Goal: Browse casually

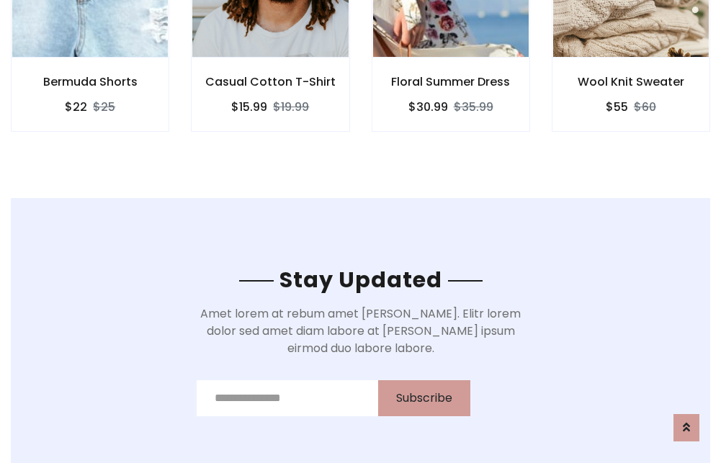
scroll to position [2169, 0]
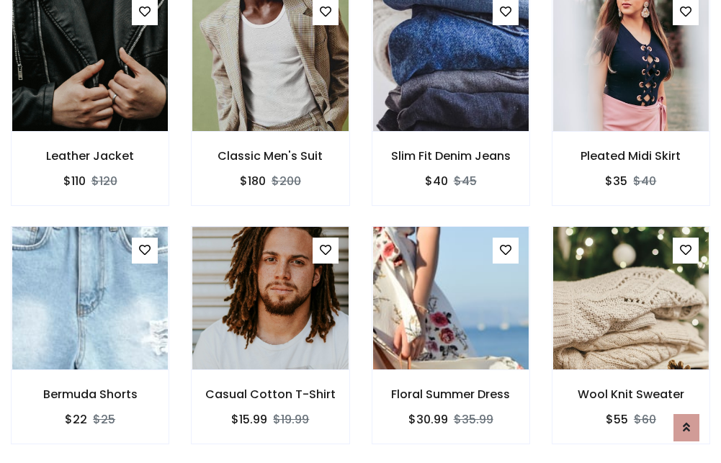
click at [361, 231] on div "Floral Summer Dress $30.99 $35.99" at bounding box center [451, 345] width 180 height 238
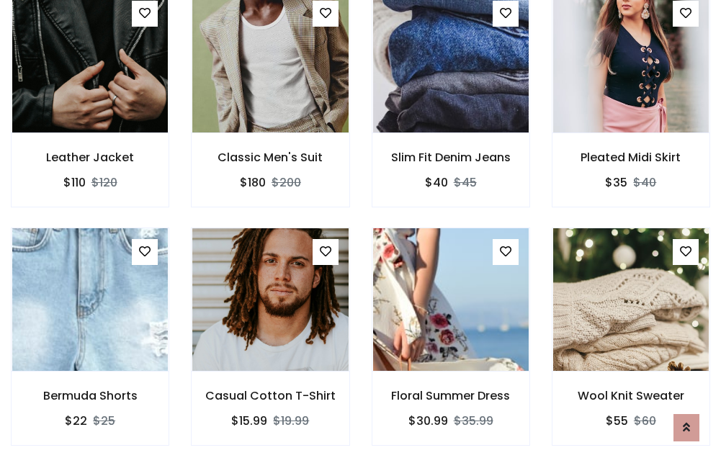
click at [361, 231] on div "Floral Summer Dress $30.99 $35.99" at bounding box center [451, 347] width 180 height 238
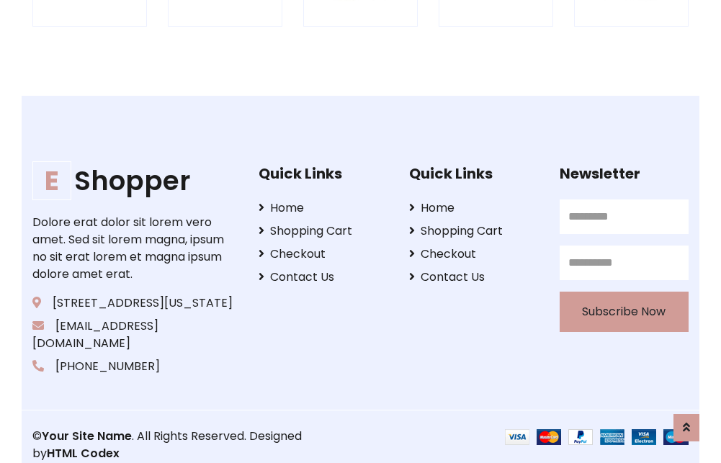
scroll to position [2741, 0]
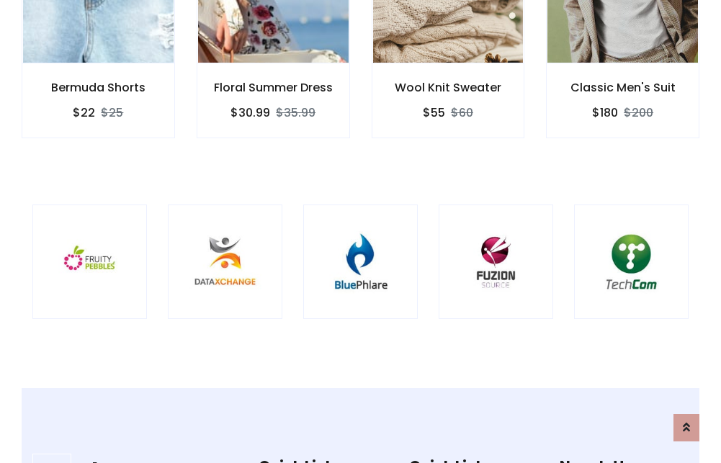
click at [360, 231] on img at bounding box center [360, 262] width 78 height 78
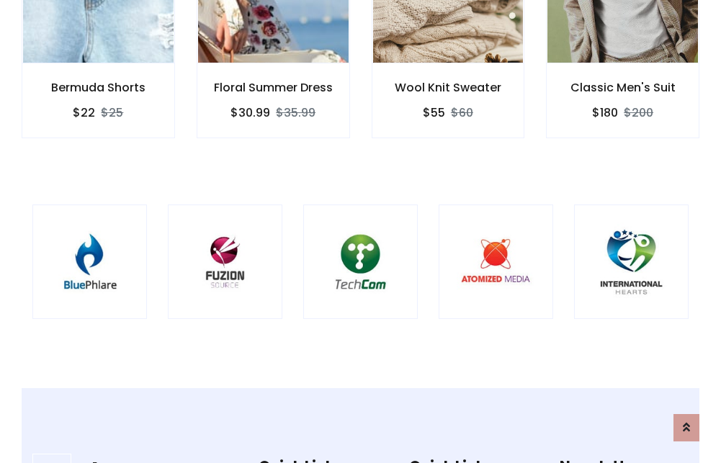
click at [360, 231] on img at bounding box center [360, 262] width 78 height 78
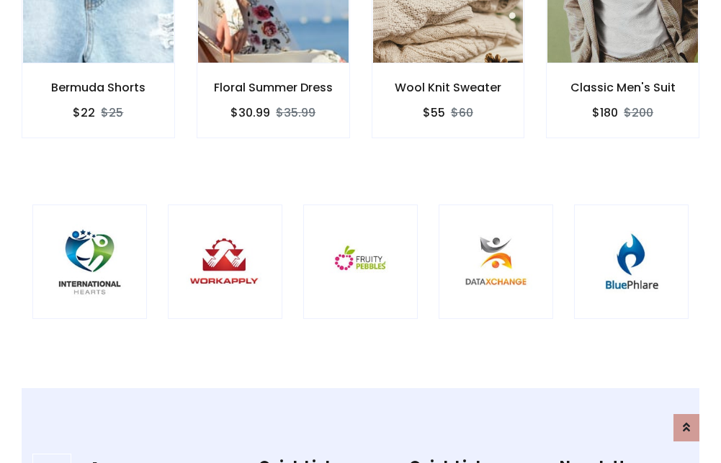
click at [360, 231] on img at bounding box center [360, 262] width 78 height 78
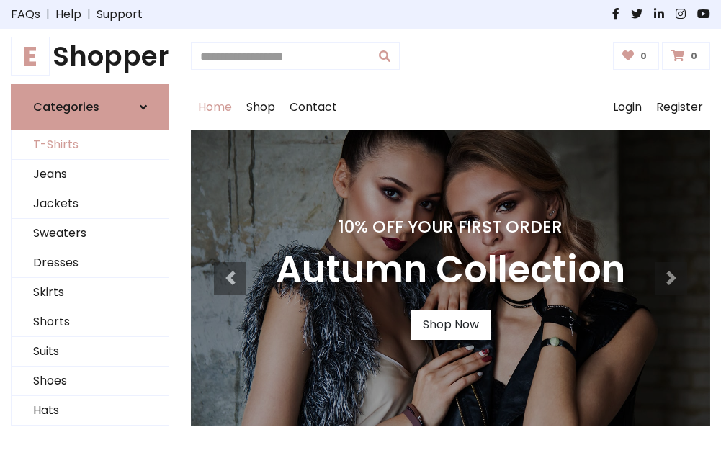
click at [90, 145] on link "T-Shirts" at bounding box center [90, 145] width 157 height 30
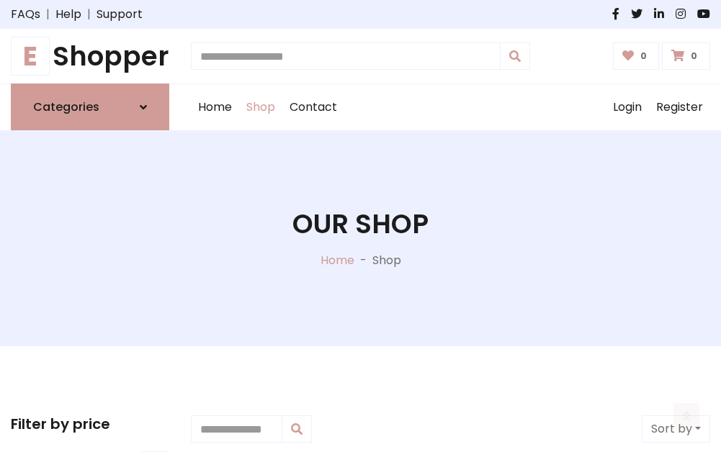
scroll to position [578, 0]
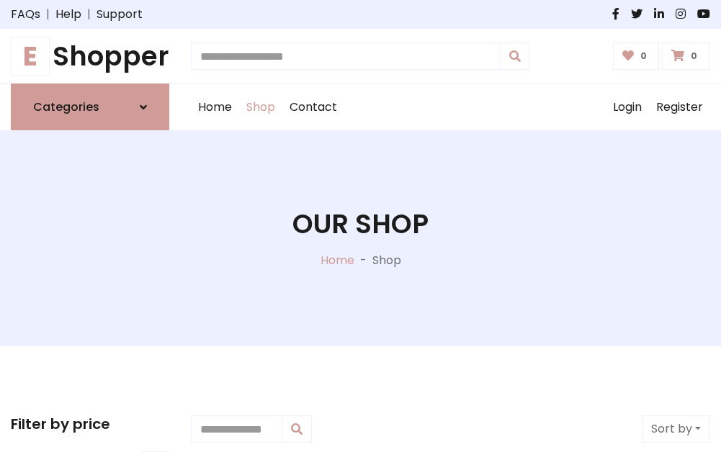
click at [90, 56] on h1 "E Shopper" at bounding box center [90, 56] width 158 height 32
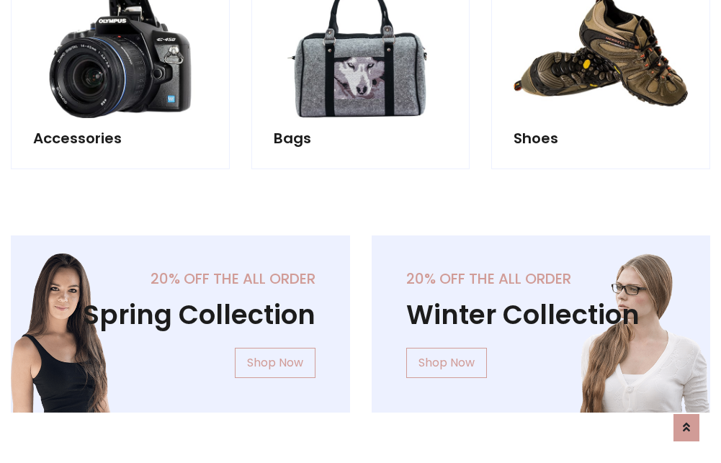
scroll to position [1399, 0]
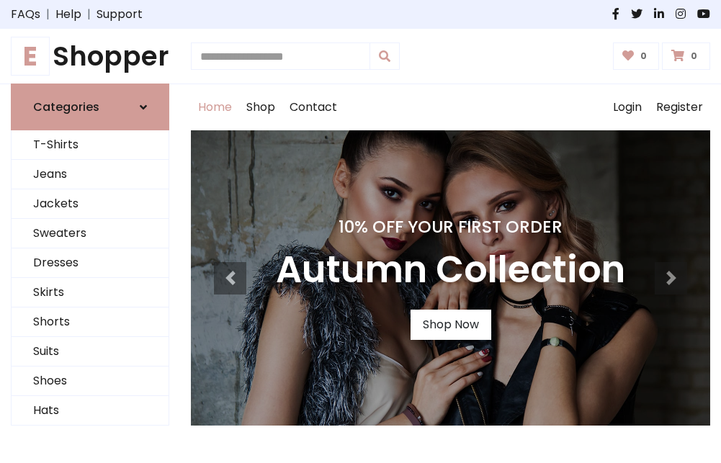
scroll to position [472, 0]
